Goal: Transaction & Acquisition: Subscribe to service/newsletter

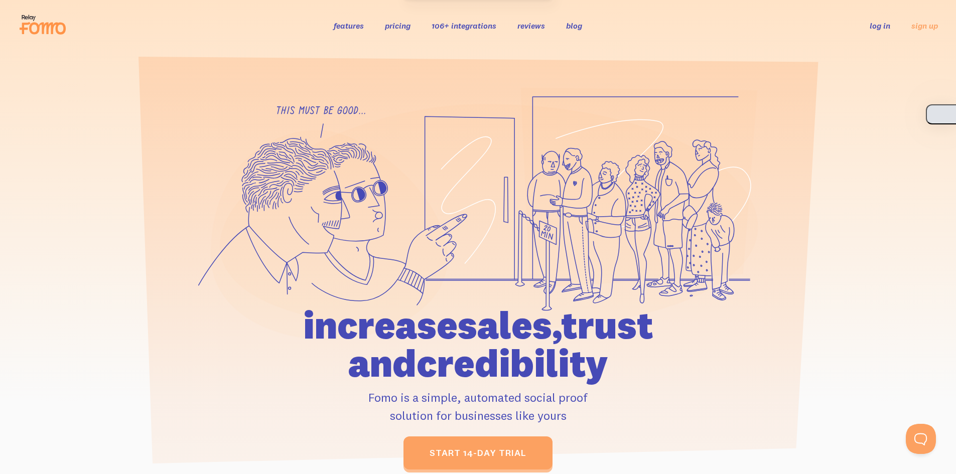
click at [954, 118] on button "button" at bounding box center [941, 114] width 30 height 20
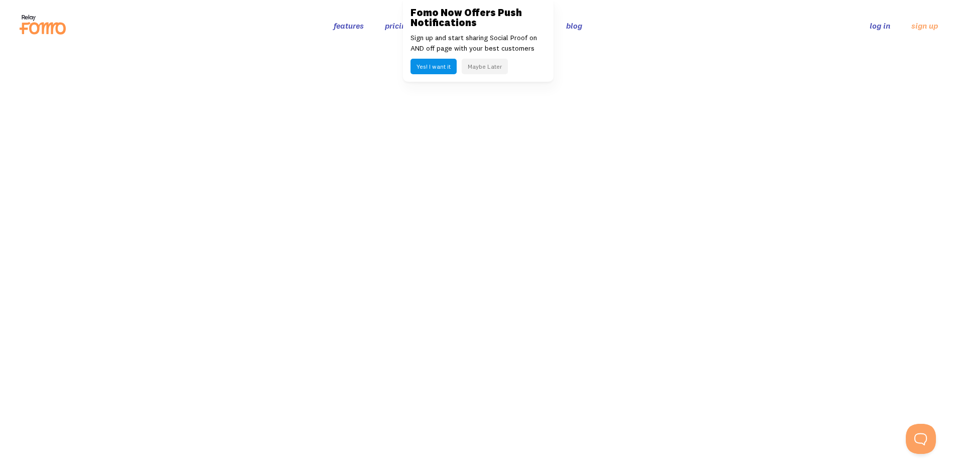
click at [473, 69] on button "Maybe Later" at bounding box center [485, 67] width 46 height 16
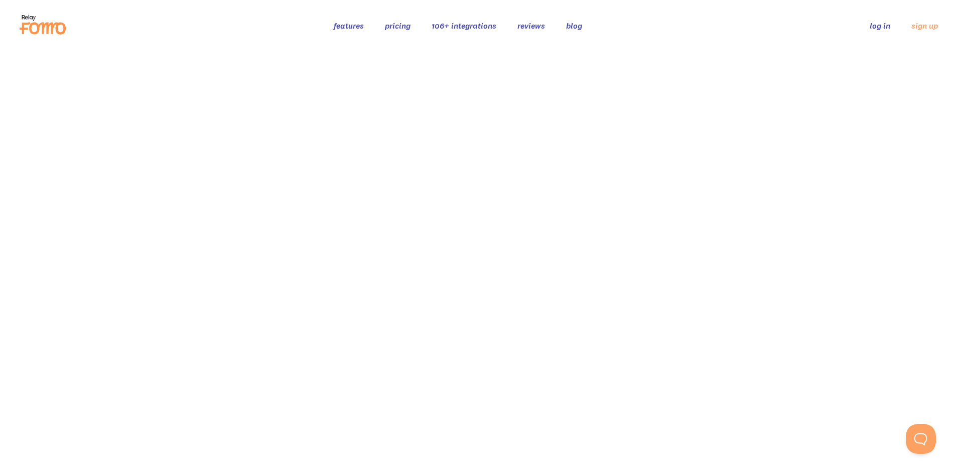
click at [408, 24] on link "pricing" at bounding box center [398, 26] width 26 height 10
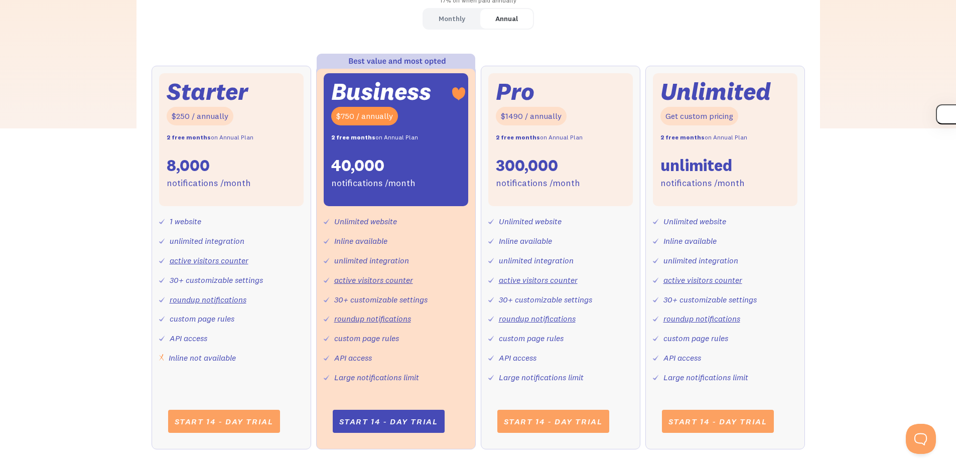
scroll to position [301, 0]
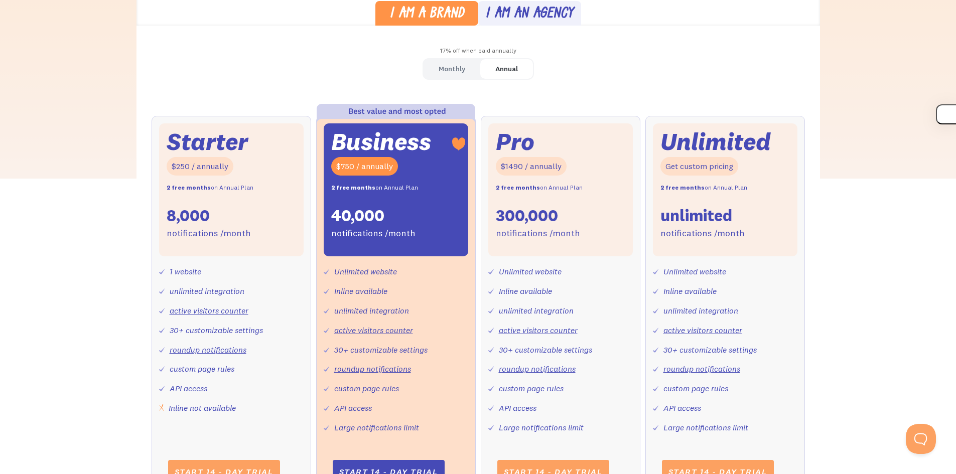
click at [514, 10] on div "I am an agency" at bounding box center [529, 14] width 88 height 15
click at [457, 16] on div "I am a brand" at bounding box center [427, 14] width 75 height 15
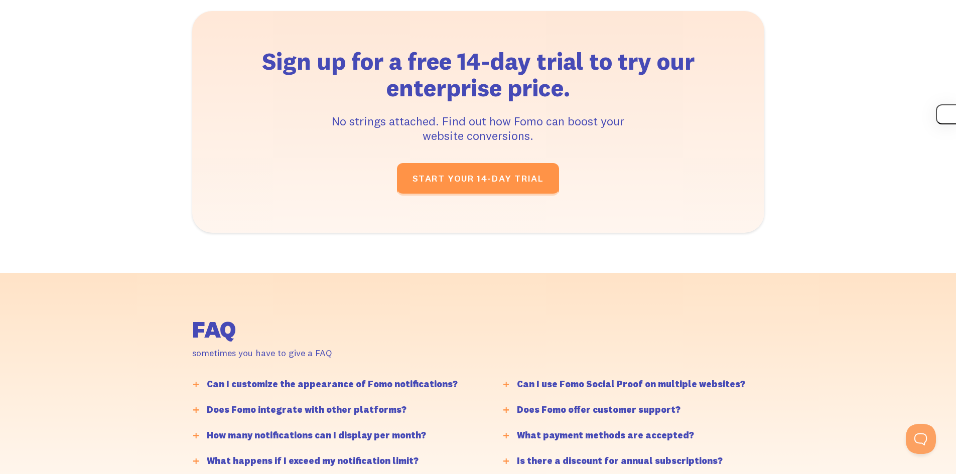
scroll to position [2409, 0]
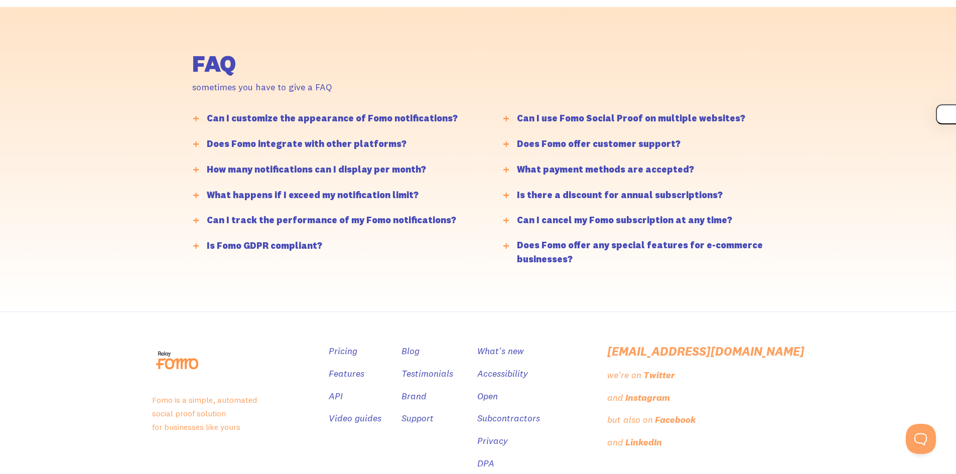
click at [396, 199] on div "What happens if I exceed my notification limit?" at bounding box center [313, 195] width 212 height 15
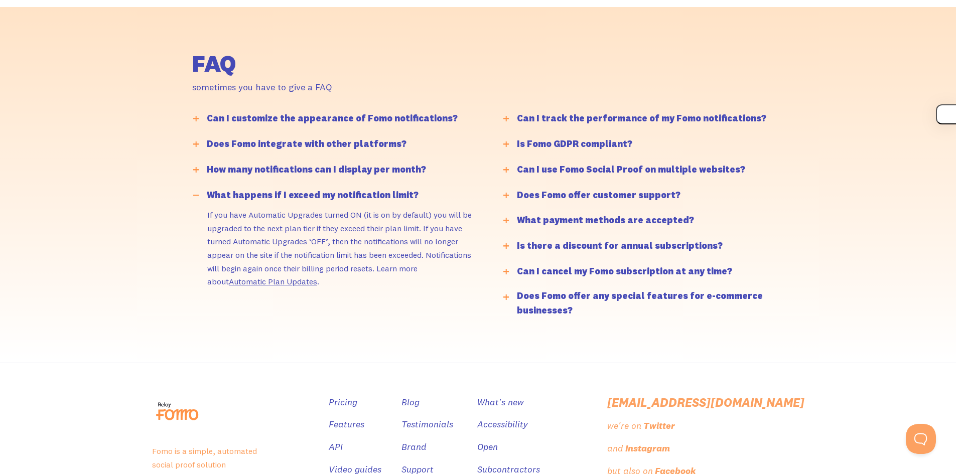
click at [396, 199] on div "What happens if I exceed my notification limit?" at bounding box center [313, 195] width 212 height 15
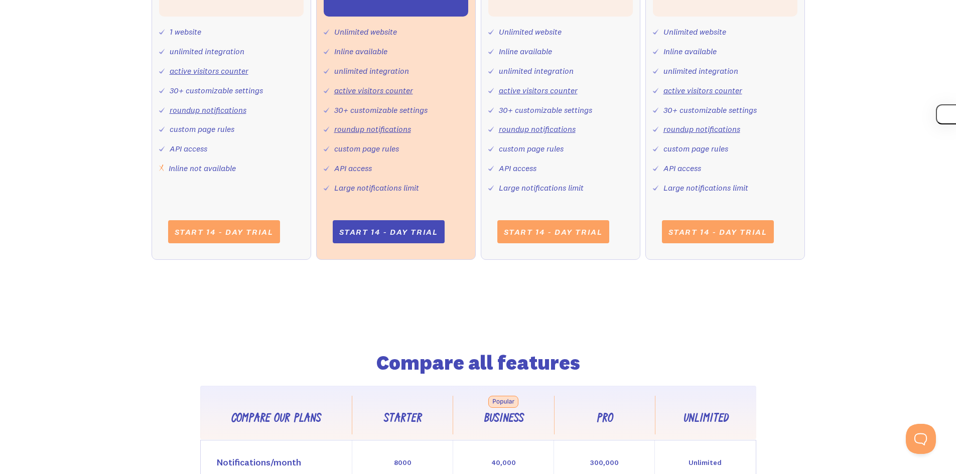
scroll to position [0, 0]
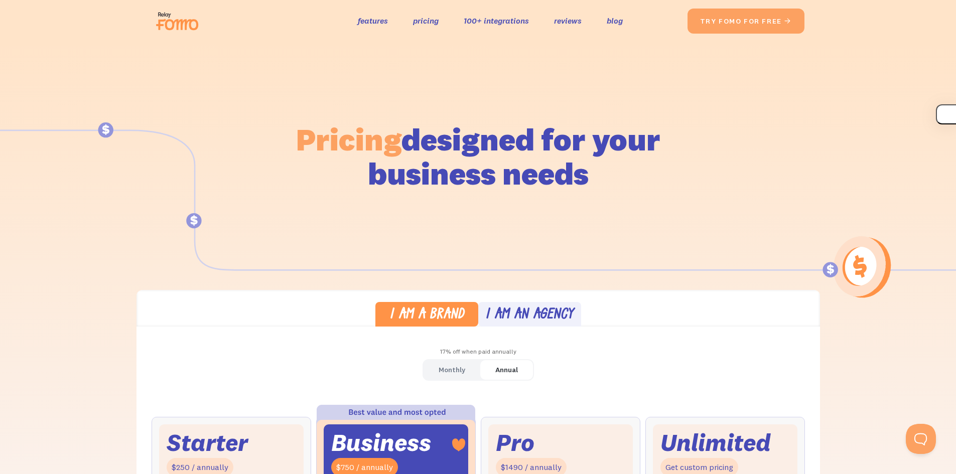
drag, startPoint x: 321, startPoint y: 427, endPoint x: 275, endPoint y: 146, distance: 285.4
